Goal: Find specific page/section: Find specific page/section

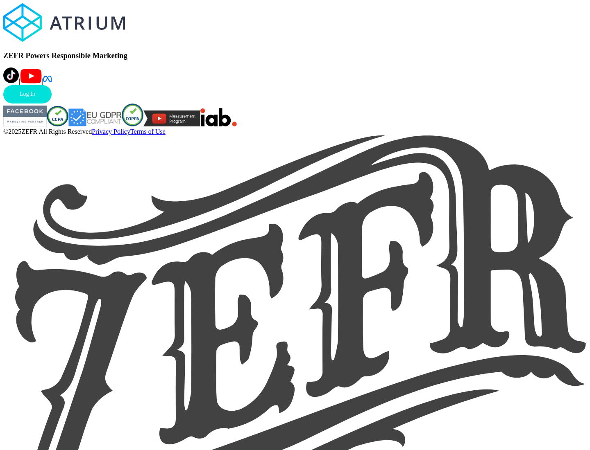
click at [52, 104] on link "Log In" at bounding box center [27, 94] width 48 height 18
